Goal: Navigation & Orientation: Go to known website

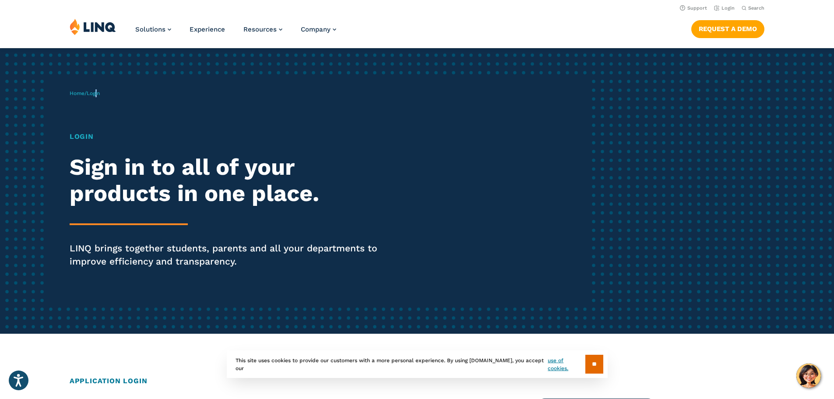
drag, startPoint x: 100, startPoint y: 95, endPoint x: 94, endPoint y: 92, distance: 6.5
click at [100, 95] on span "Login" at bounding box center [93, 93] width 13 height 6
click at [82, 88] on div "Home / Login Login Sign in to all of your products in one place. LINQ brings to…" at bounding box center [330, 191] width 521 height 224
click at [82, 91] on div "Home / Login Login Sign in to all of your products in one place. LINQ brings to…" at bounding box center [330, 191] width 521 height 224
click at [81, 92] on link "Home" at bounding box center [77, 93] width 15 height 6
